Goal: Information Seeking & Learning: Learn about a topic

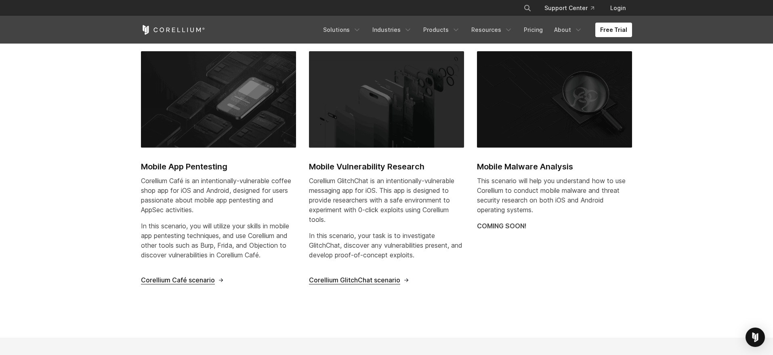
scroll to position [271, 0]
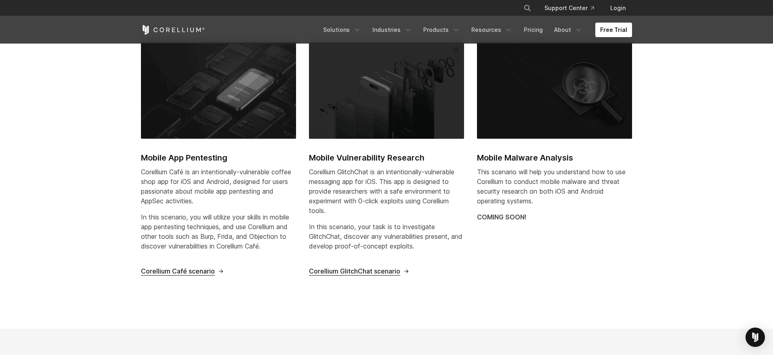
click at [168, 273] on span "Corellium Café scenario" at bounding box center [178, 271] width 74 height 8
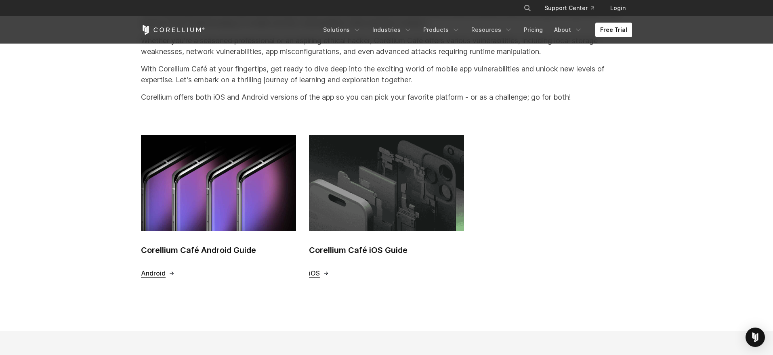
scroll to position [278, 0]
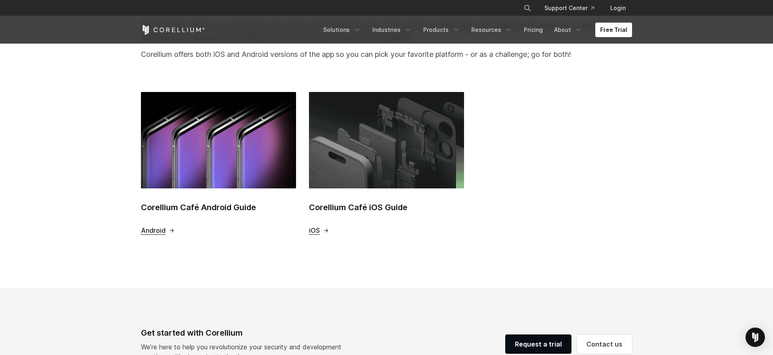
click at [316, 231] on span "iOS" at bounding box center [314, 230] width 11 height 8
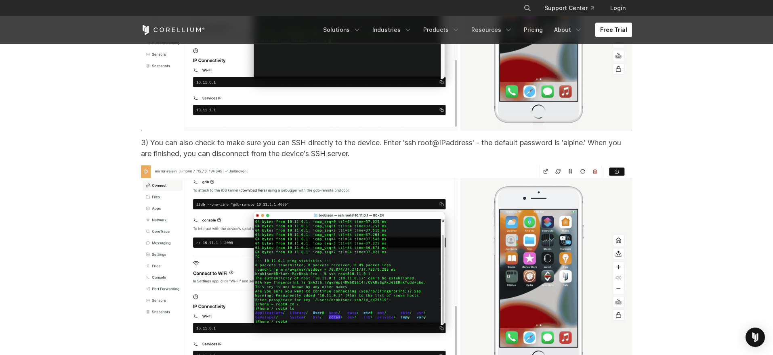
scroll to position [7331, 0]
